Goal: Find specific page/section: Find specific page/section

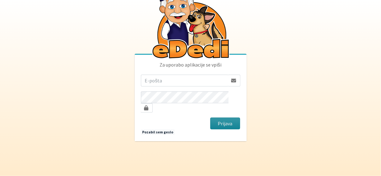
type input "[PERSON_NAME][EMAIL_ADDRESS][DOMAIN_NAME]"
click at [221, 118] on button "Prijava" at bounding box center [225, 124] width 30 height 12
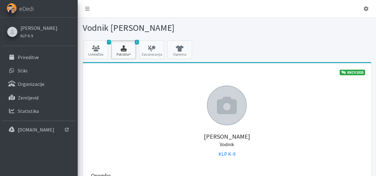
click at [132, 54] on button "1 Potrdila" at bounding box center [123, 49] width 25 height 19
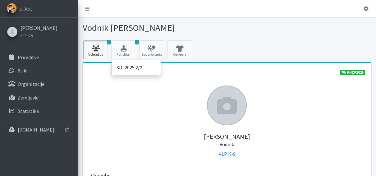
click at [106, 54] on link "7 Udeležba" at bounding box center [95, 49] width 25 height 19
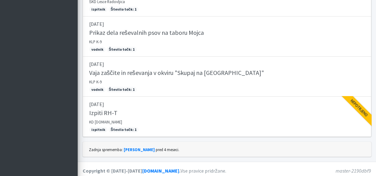
scroll to position [286, 0]
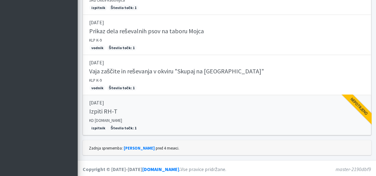
click at [135, 108] on div "Izpiti RH-T" at bounding box center [227, 112] width 276 height 9
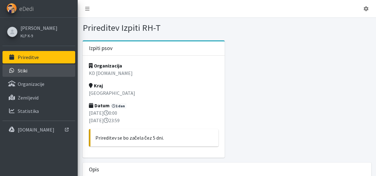
click at [24, 72] on p "Stiki" at bounding box center [23, 70] width 10 height 6
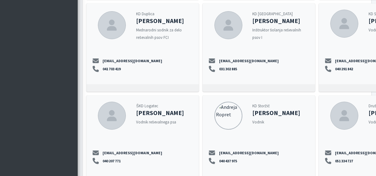
scroll to position [450, 0]
